Goal: Information Seeking & Learning: Learn about a topic

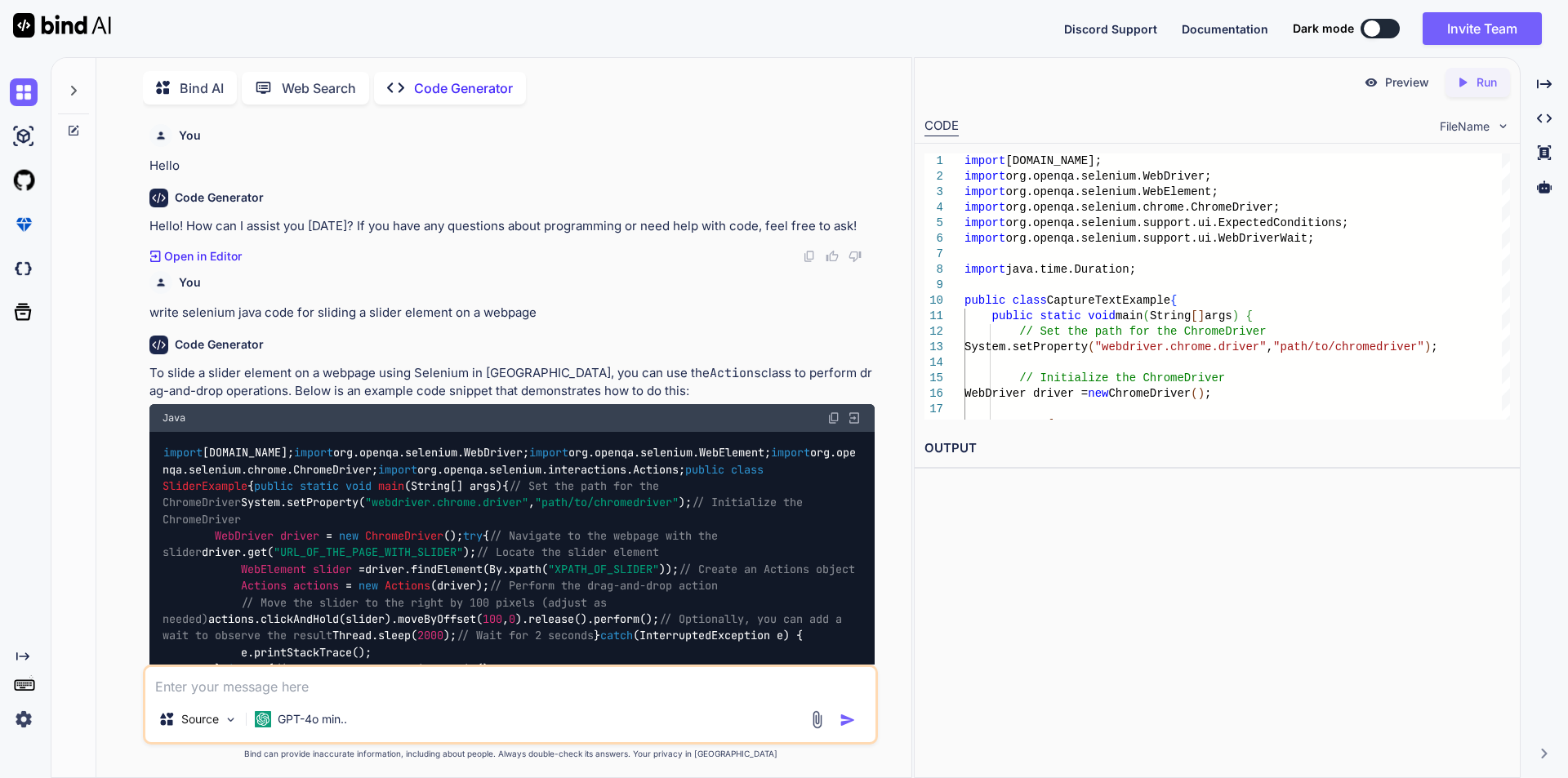
scroll to position [4594, 0]
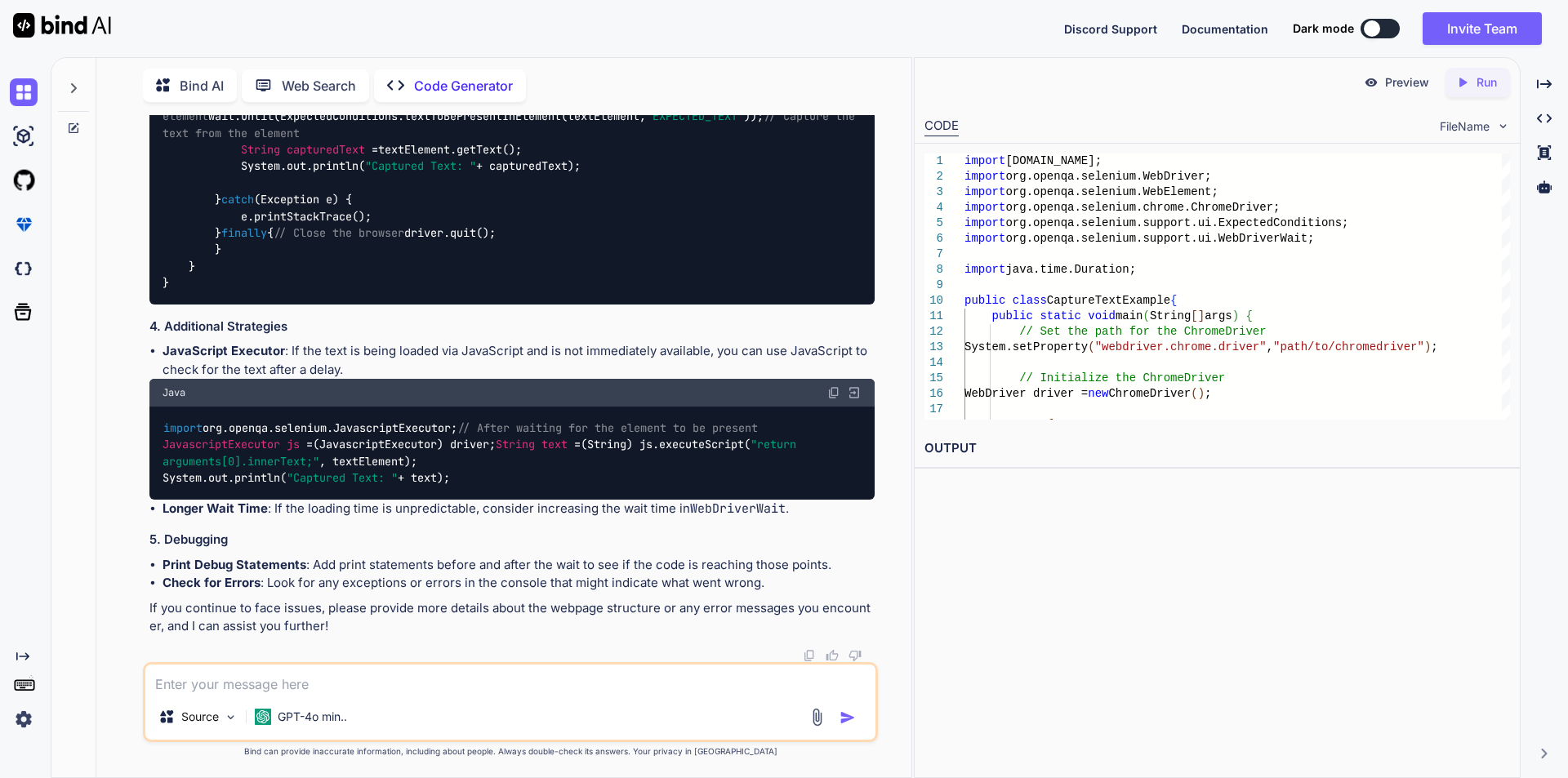
click at [367, 680] on textarea at bounding box center [510, 679] width 730 height 29
paste textarea "WebElement rewardPointDetails = eleUtil.waitForElementVisible(rewardsPoint, Tim…"
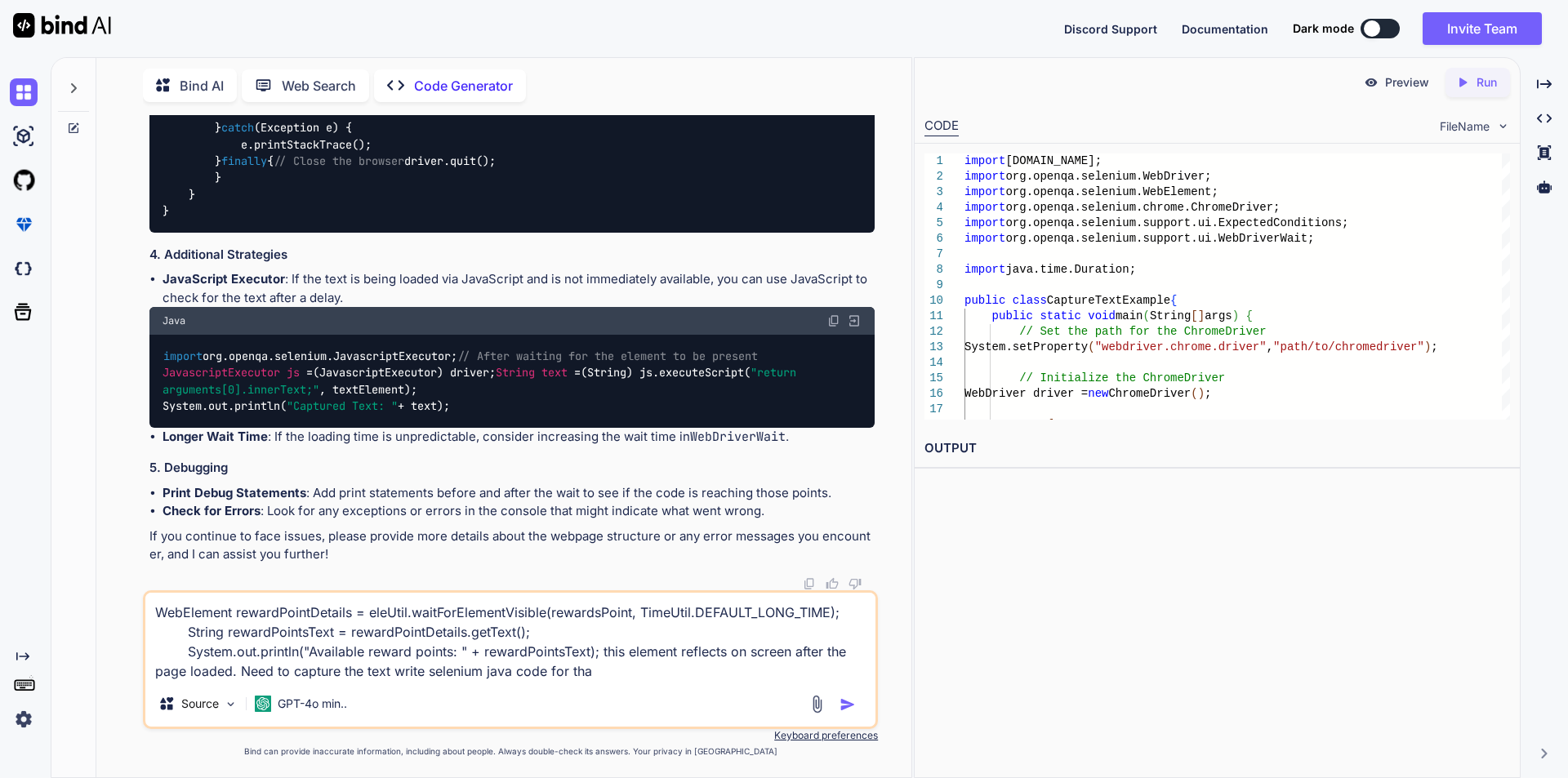
type textarea "WebElement rewardPointDetails = eleUtil.waitForElementVisible(rewardsPoint, Tim…"
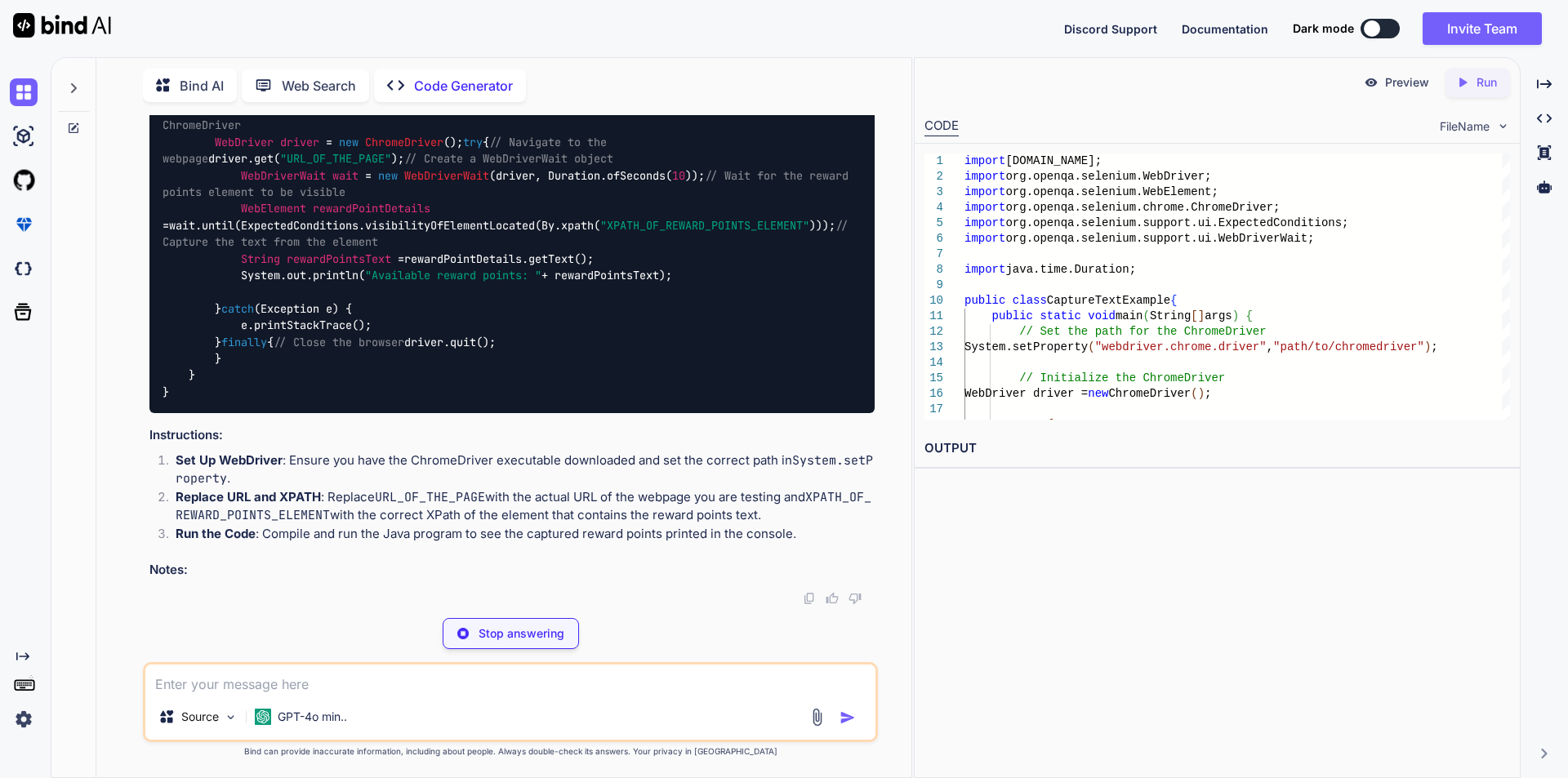
scroll to position [6346, 0]
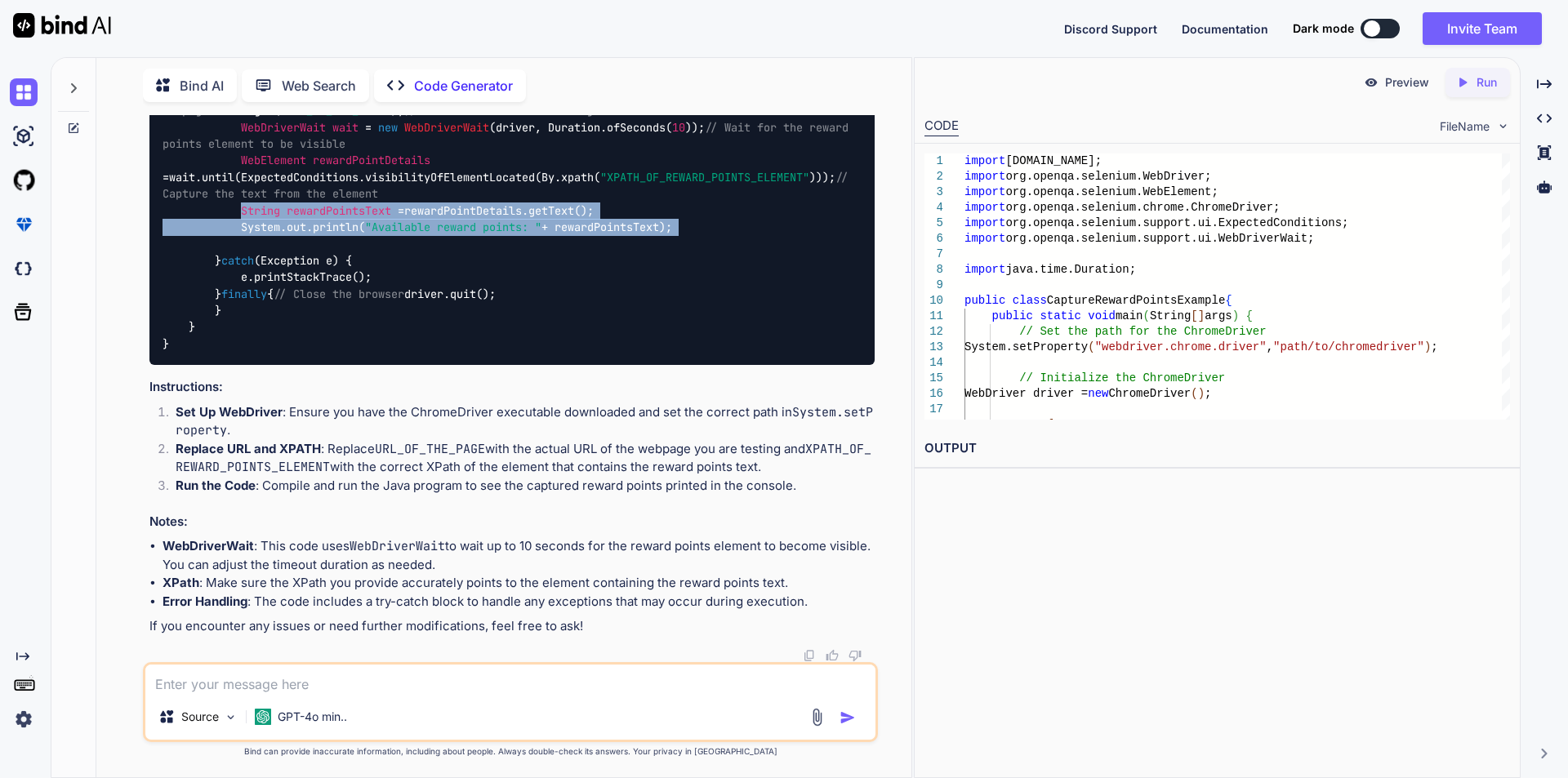
drag, startPoint x: 245, startPoint y: 222, endPoint x: 709, endPoint y: 238, distance: 464.3
click at [709, 238] on div "import [DOMAIN_NAME]; import org.openqa.selenium.WebDriver; import org.openqa.s…" at bounding box center [512, 169] width 725 height 393
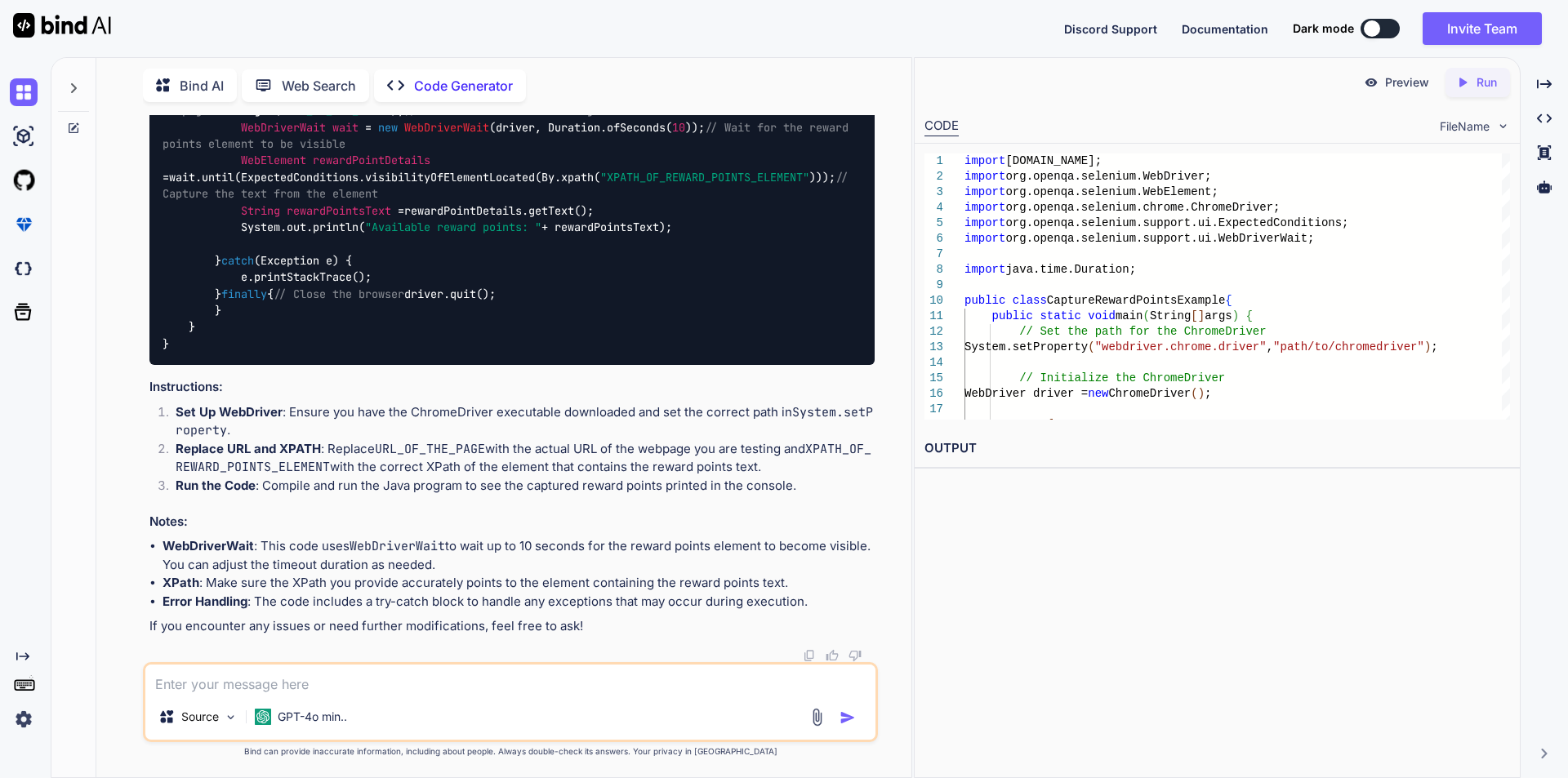
click at [252, 683] on textarea at bounding box center [510, 679] width 730 height 29
type textarea "how to implement explicit wait for pick an web element which is loaded after th…"
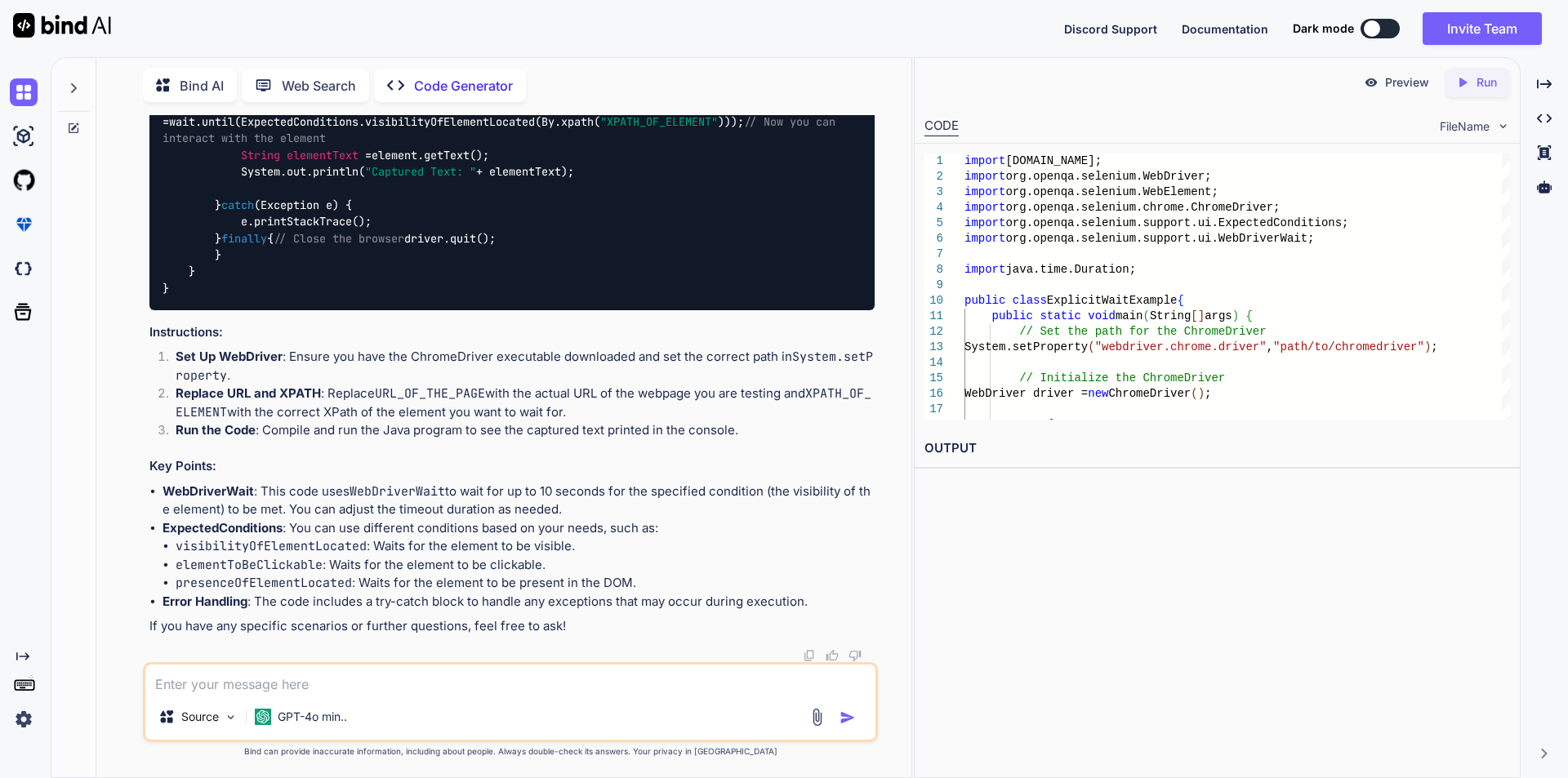
scroll to position [7346, 0]
click at [397, 311] on div "import [DOMAIN_NAME]; import org.openqa.selenium.WebDriver; import org.openqa.s…" at bounding box center [512, 114] width 725 height 393
click at [733, 311] on div "import [DOMAIN_NAME]; import org.openqa.selenium.WebDriver; import org.openqa.s…" at bounding box center [512, 114] width 725 height 393
click at [615, 311] on div "import [DOMAIN_NAME]; import org.openqa.selenium.WebDriver; import org.openqa.s…" at bounding box center [512, 114] width 725 height 393
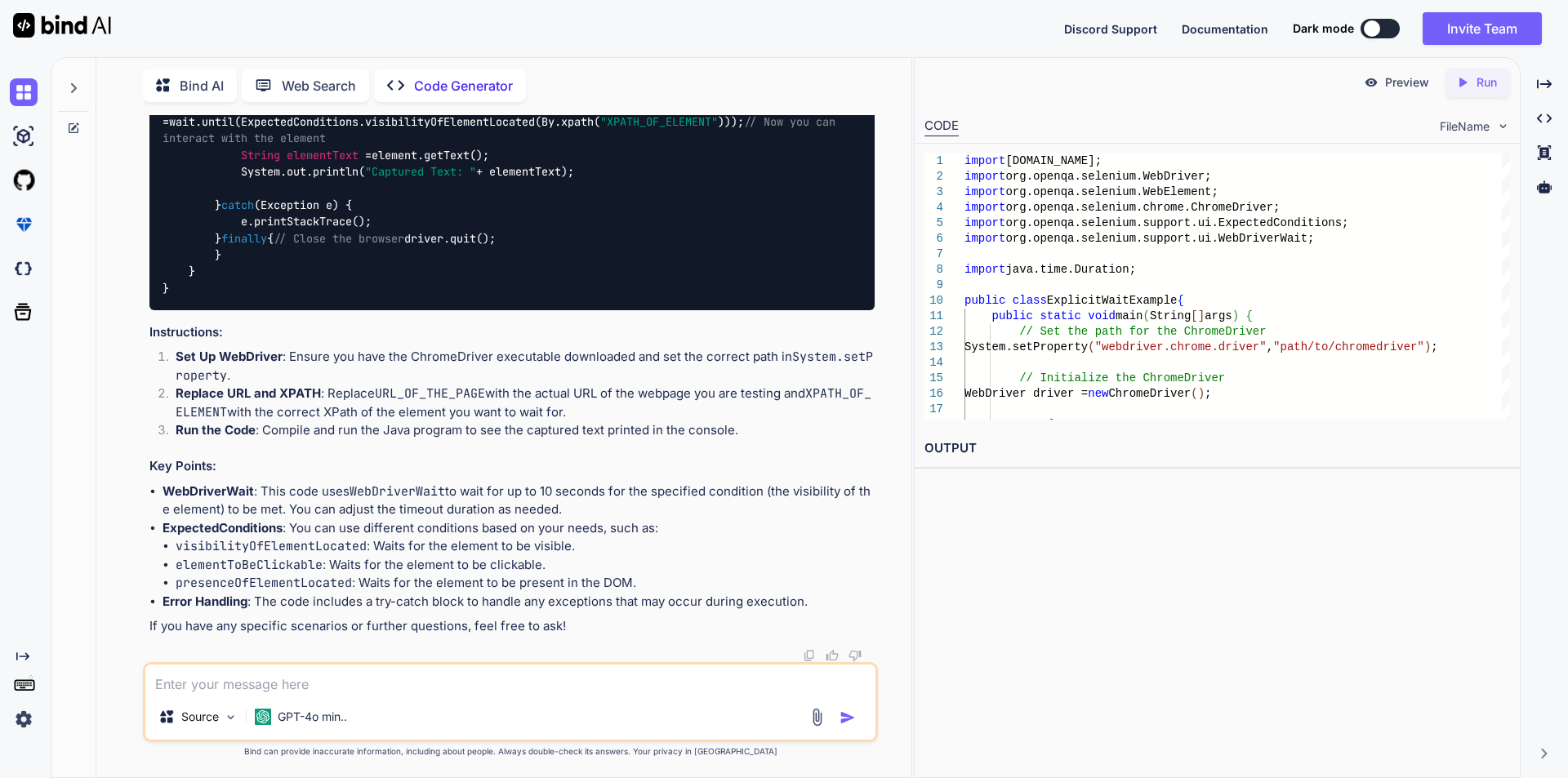
click at [523, 311] on div "import [DOMAIN_NAME]; import org.openqa.selenium.WebDriver; import org.openqa.s…" at bounding box center [512, 114] width 725 height 393
click at [521, 311] on div "import [DOMAIN_NAME]; import org.openqa.selenium.WebDriver; import org.openqa.s…" at bounding box center [512, 114] width 725 height 393
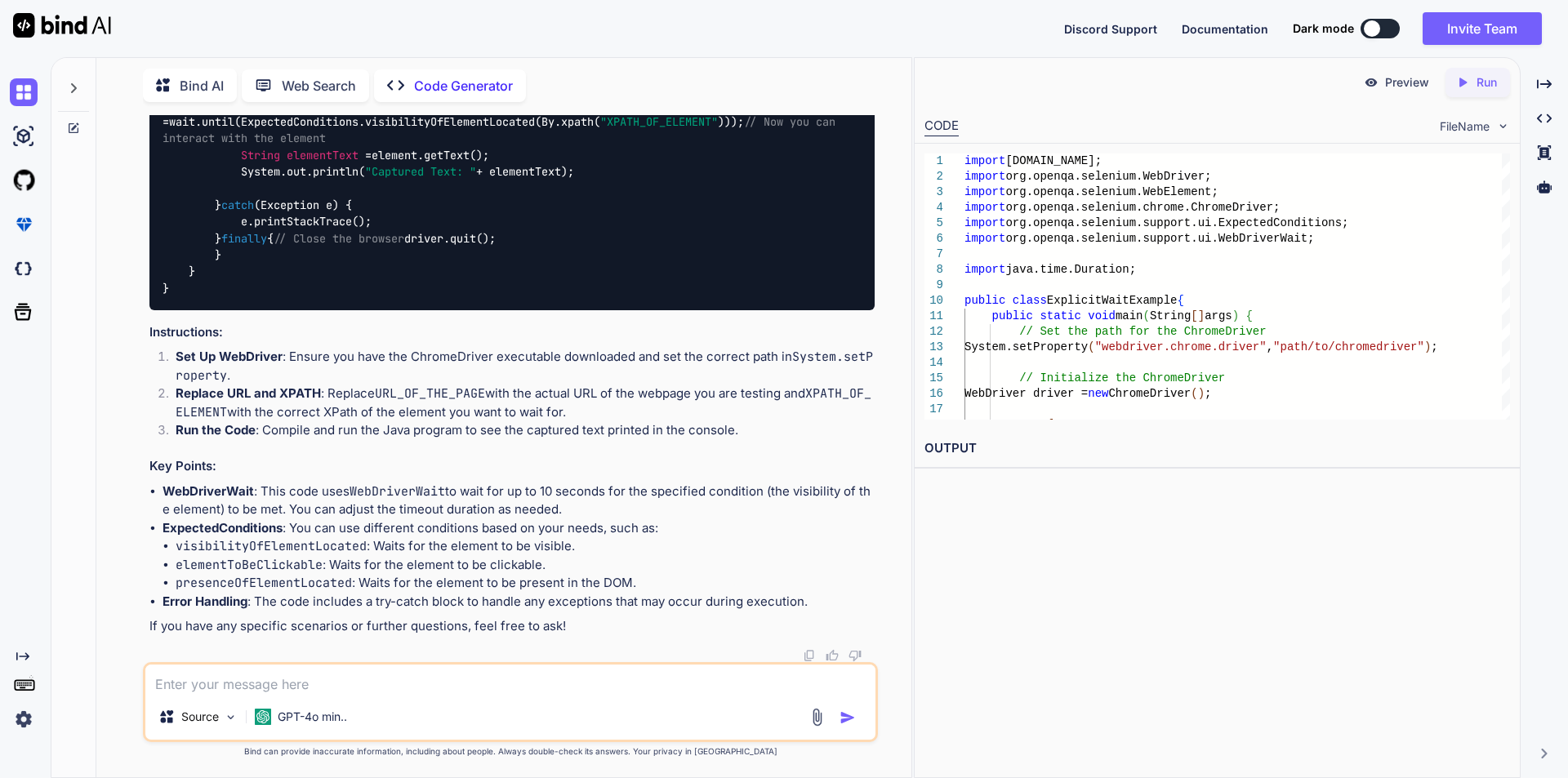
scroll to position [6937, 0]
drag, startPoint x: 197, startPoint y: 374, endPoint x: 362, endPoint y: 399, distance: 166.9
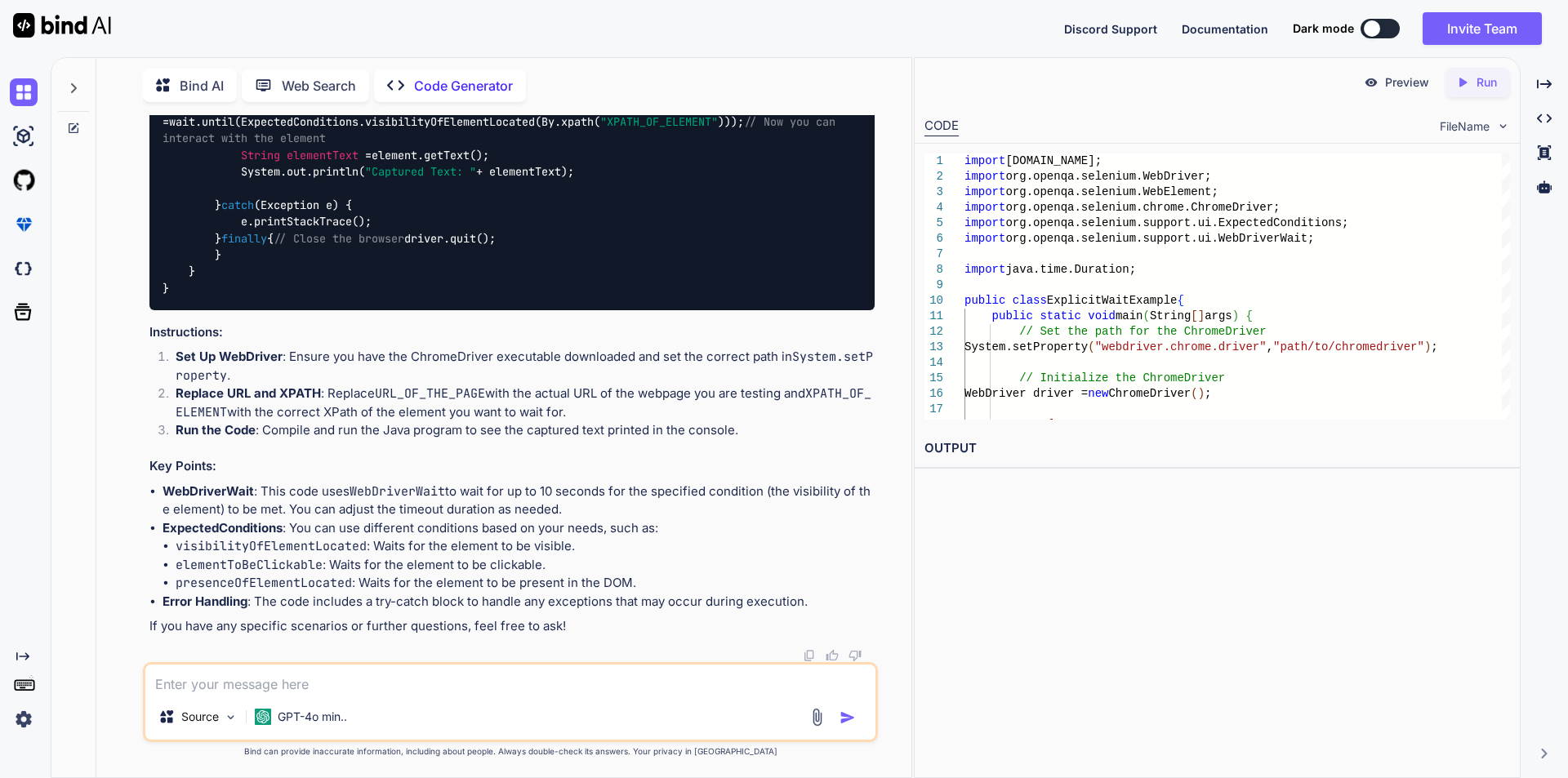
drag, startPoint x: 165, startPoint y: 487, endPoint x: 257, endPoint y: 490, distance: 92.0
click at [257, 490] on li "WebDriverWait : This code uses WebDriverWait to wait for up to 10 seconds for t…" at bounding box center [519, 501] width 712 height 37
drag, startPoint x: 161, startPoint y: 525, endPoint x: 289, endPoint y: 526, distance: 128.0
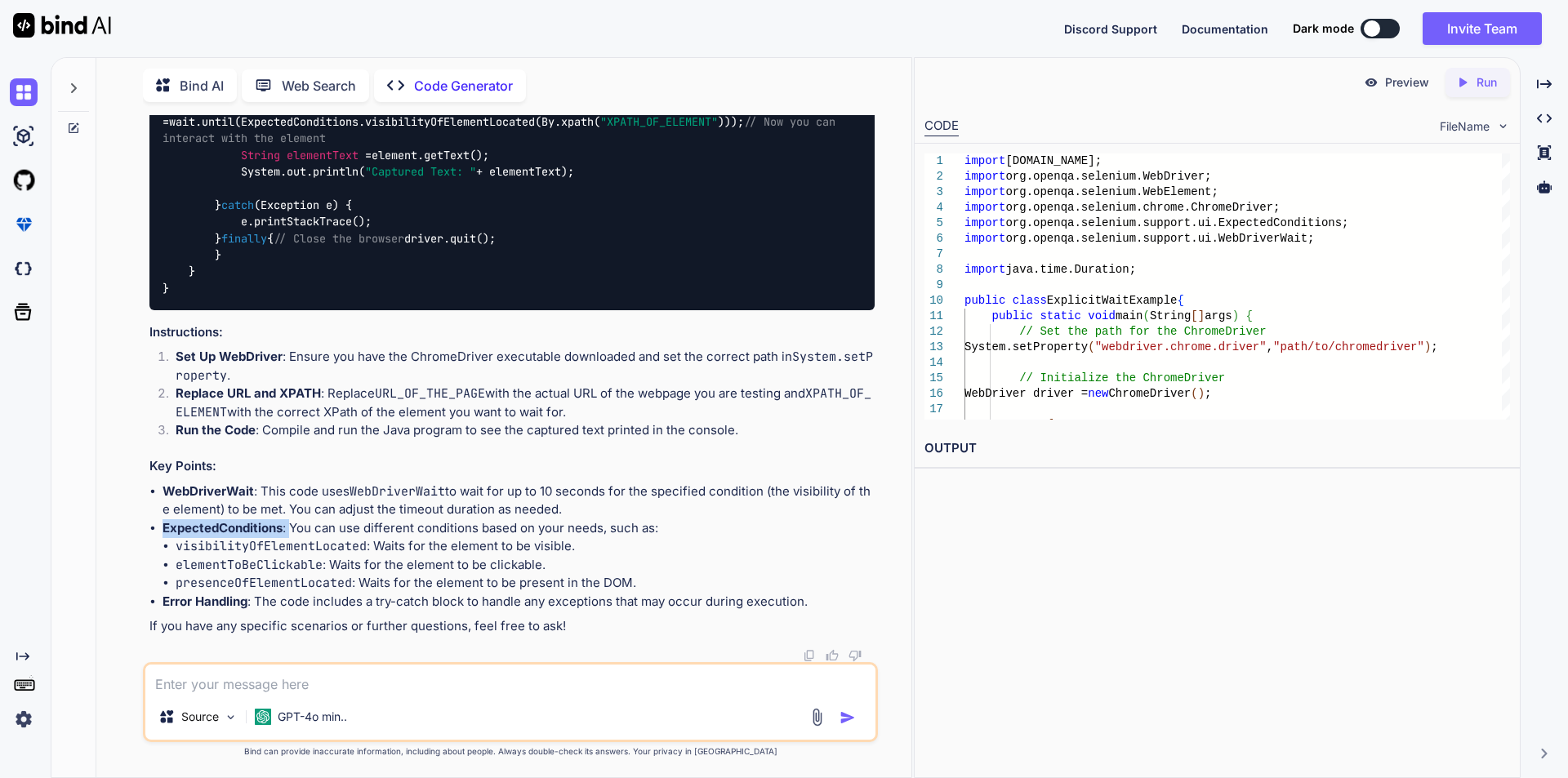
click at [289, 526] on ul "WebDriverWait : This code uses WebDriverWait to wait for up to 10 seconds for t…" at bounding box center [512, 546] width 725 height 129
click at [317, 527] on li "ExpectedConditions : You can use different conditions based on your needs, such…" at bounding box center [519, 556] width 712 height 74
drag, startPoint x: 286, startPoint y: 526, endPoint x: 160, endPoint y: 525, distance: 126.0
click at [160, 525] on ul "WebDriverWait : This code uses WebDriverWait to wait for up to 10 seconds for t…" at bounding box center [512, 546] width 725 height 129
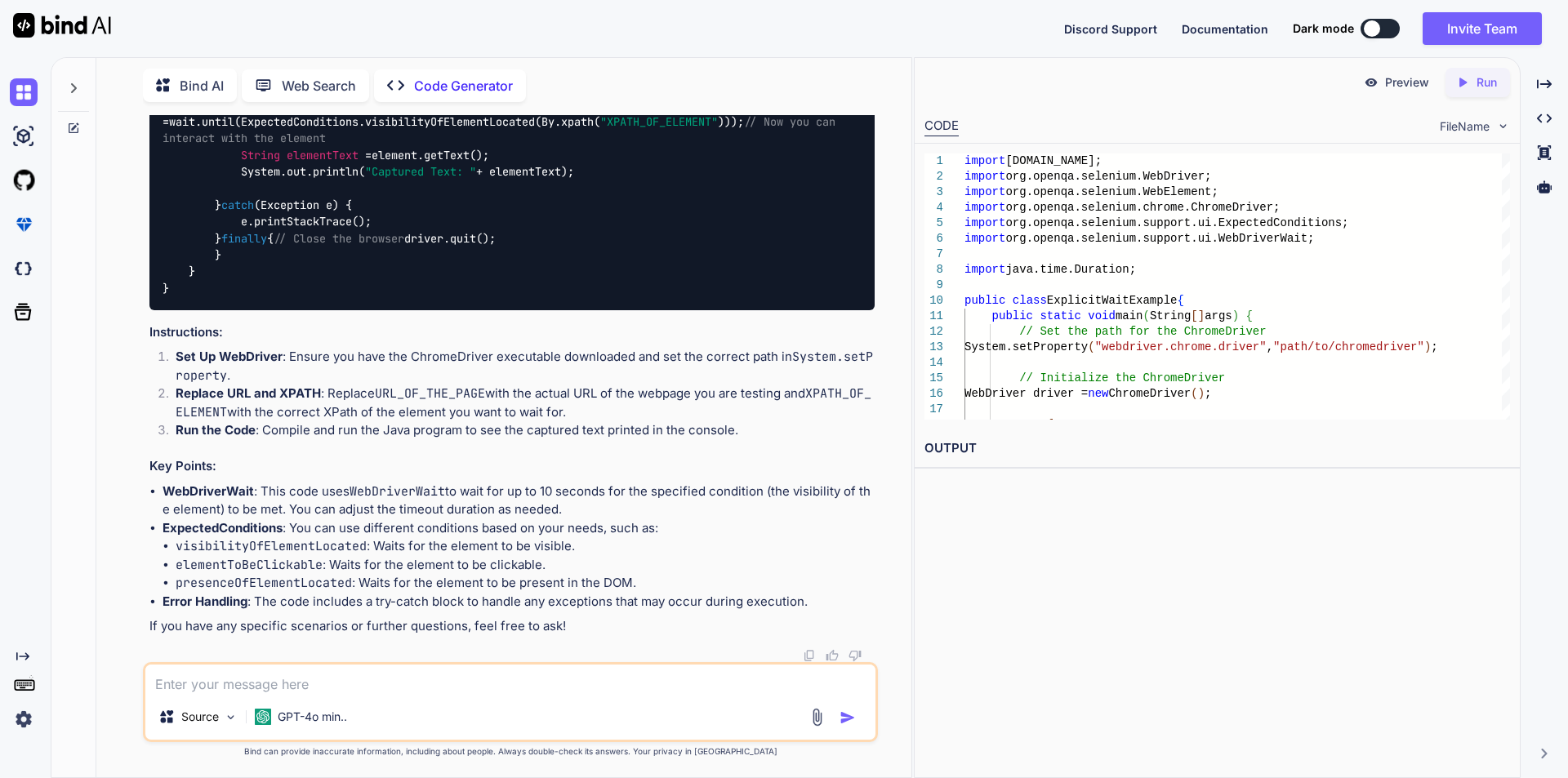
click at [754, 311] on div "import [DOMAIN_NAME]; import org.openqa.selenium.WebDriver; import org.openqa.s…" at bounding box center [512, 114] width 725 height 393
click at [525, 311] on div "import [DOMAIN_NAME]; import org.openqa.selenium.WebDriver; import org.openqa.s…" at bounding box center [512, 114] width 725 height 393
click at [635, 311] on div "import [DOMAIN_NAME]; import org.openqa.selenium.WebDriver; import org.openqa.s…" at bounding box center [512, 114] width 725 height 393
